Goal: Task Accomplishment & Management: Manage account settings

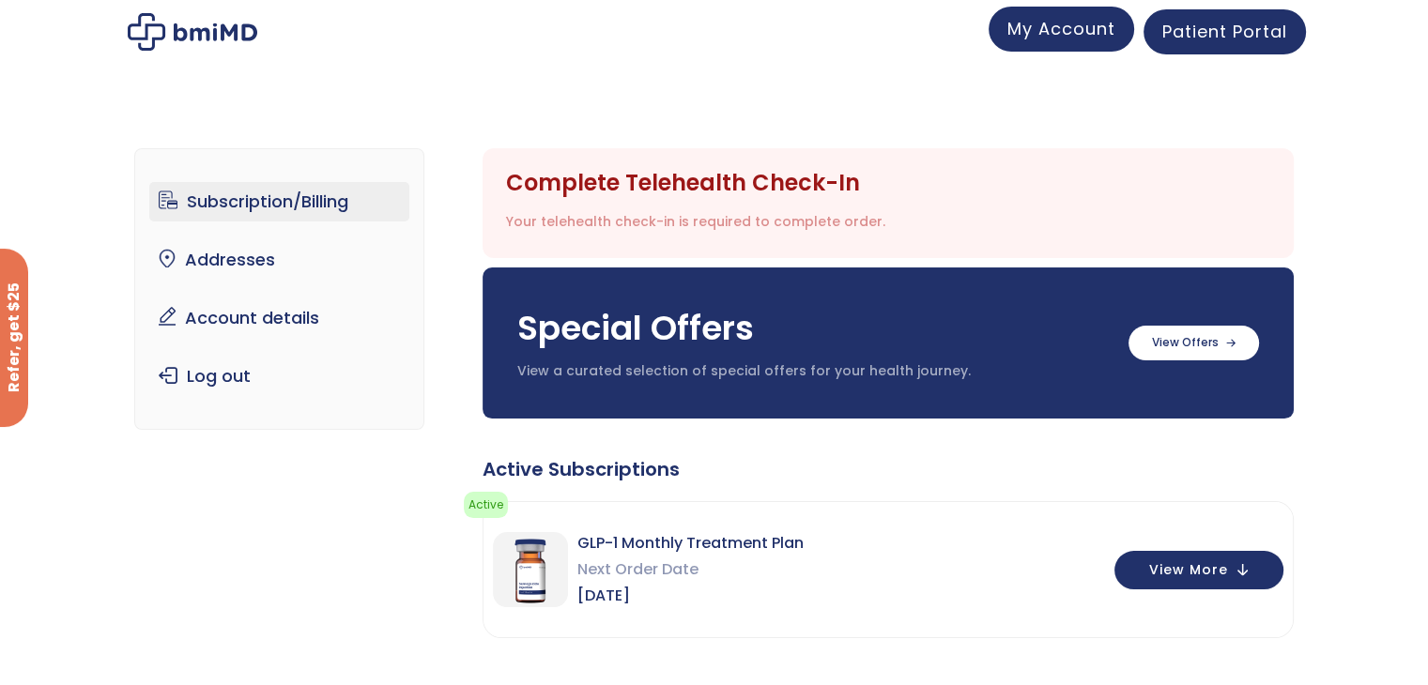
click at [1067, 41] on link "My Account" at bounding box center [1062, 29] width 146 height 45
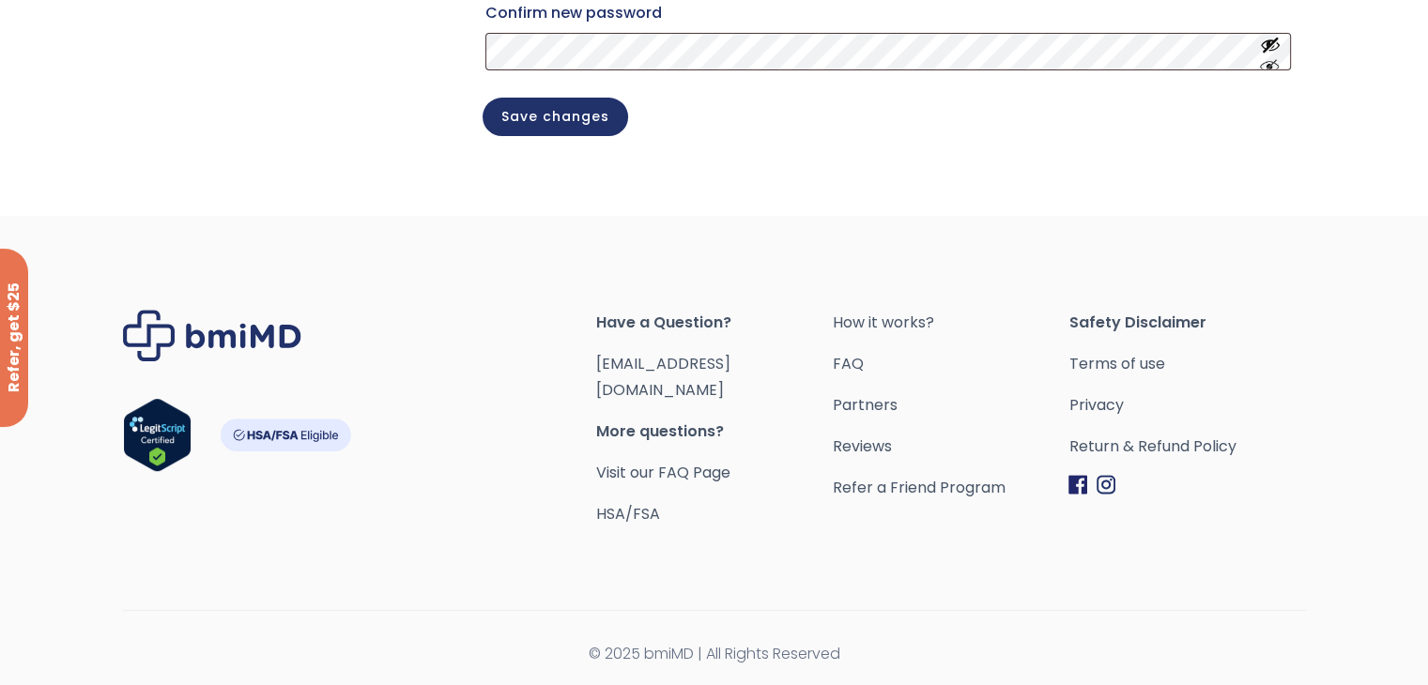
scroll to position [87, 0]
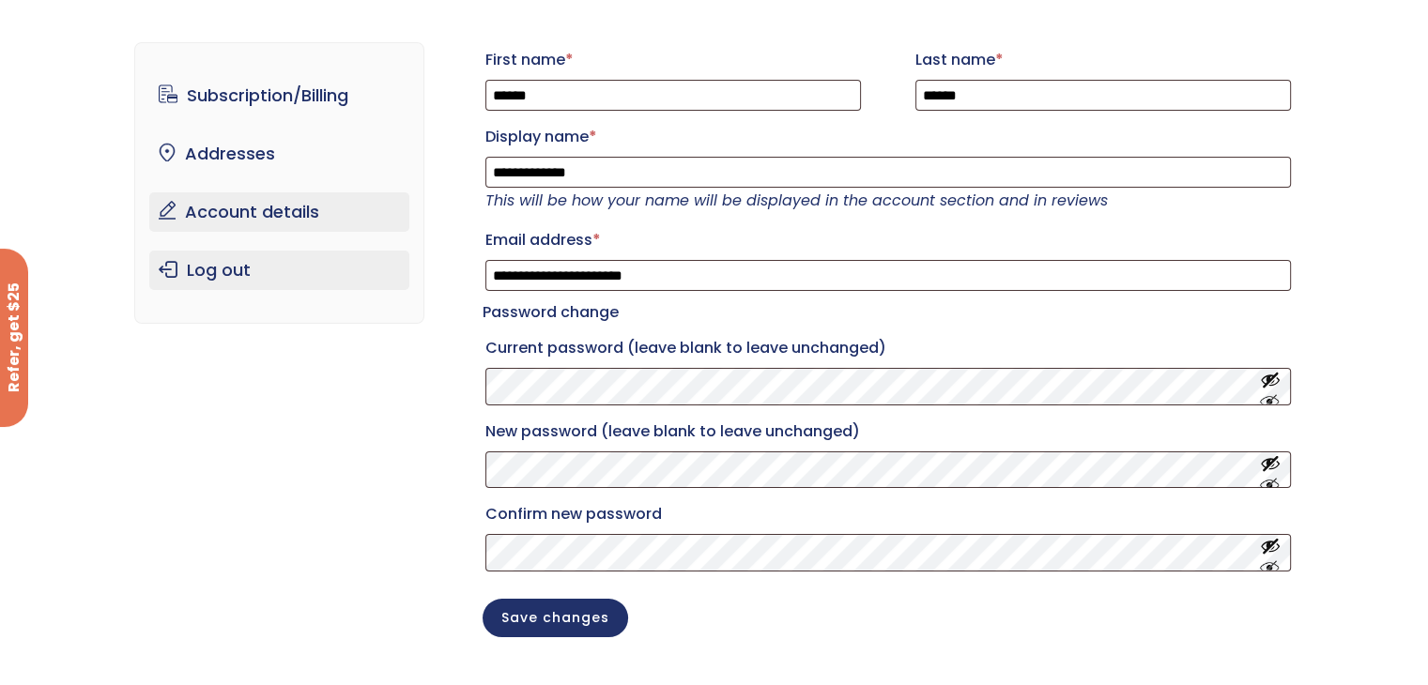
click at [241, 260] on link "Log out" at bounding box center [279, 270] width 260 height 39
